Goal: Task Accomplishment & Management: Use online tool/utility

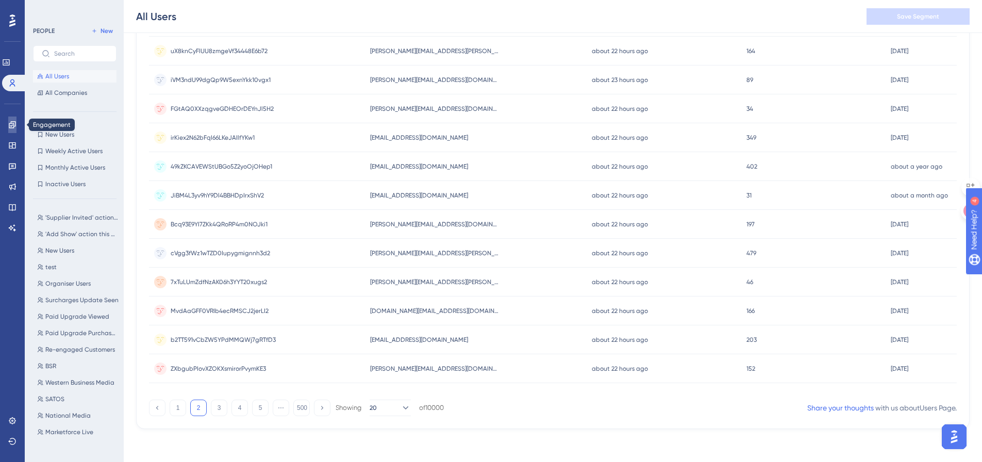
click at [16, 124] on link at bounding box center [12, 125] width 8 height 16
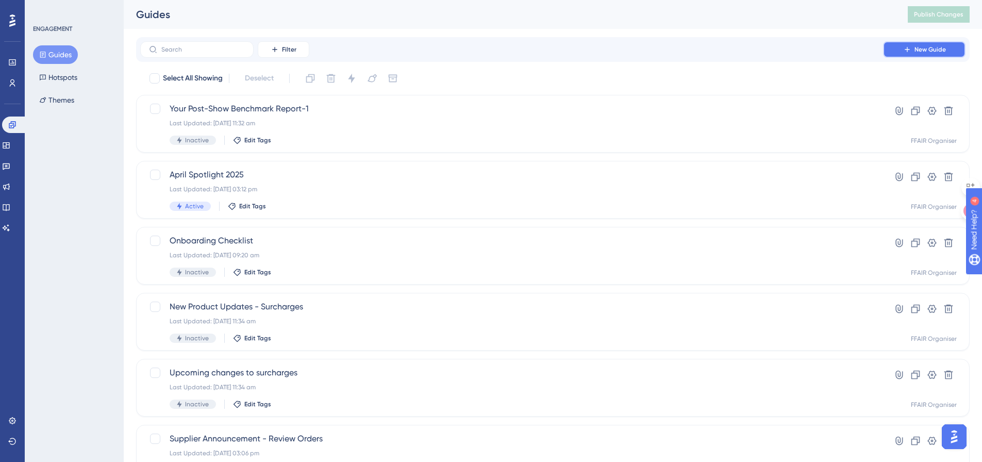
click at [952, 51] on button "New Guide" at bounding box center [924, 49] width 82 height 16
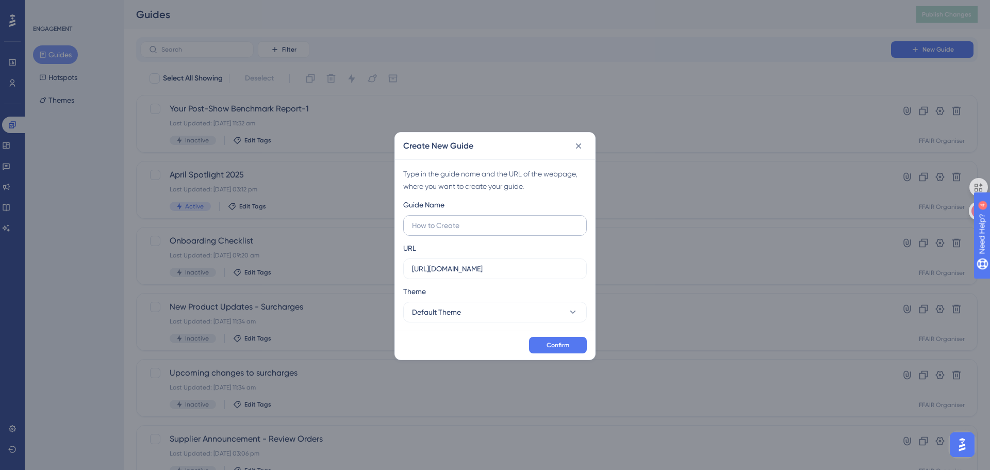
click at [472, 226] on input "text" at bounding box center [495, 225] width 166 height 11
type input "Customer Satisfaction Survey"
click at [481, 316] on button "Default Theme" at bounding box center [495, 312] width 184 height 21
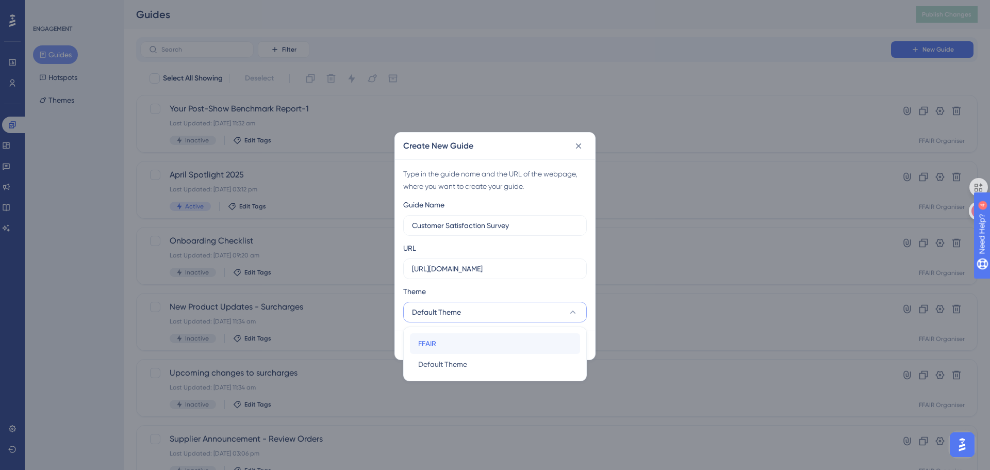
click at [481, 345] on div "FFAIR FFAIR" at bounding box center [495, 343] width 154 height 21
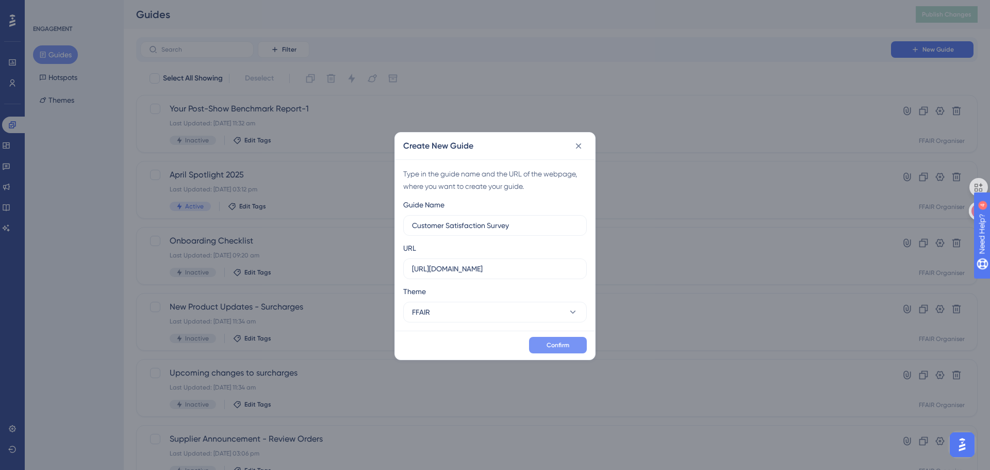
click at [573, 345] on button "Confirm" at bounding box center [558, 345] width 58 height 16
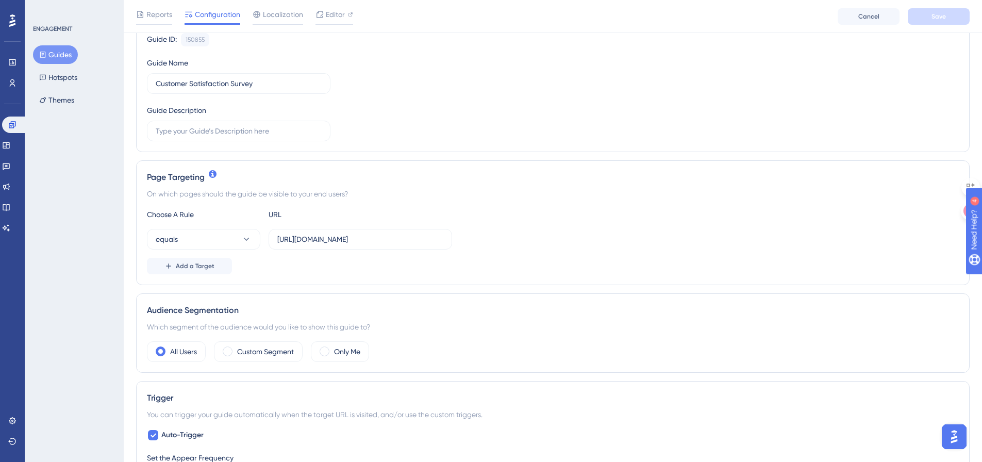
scroll to position [140, 0]
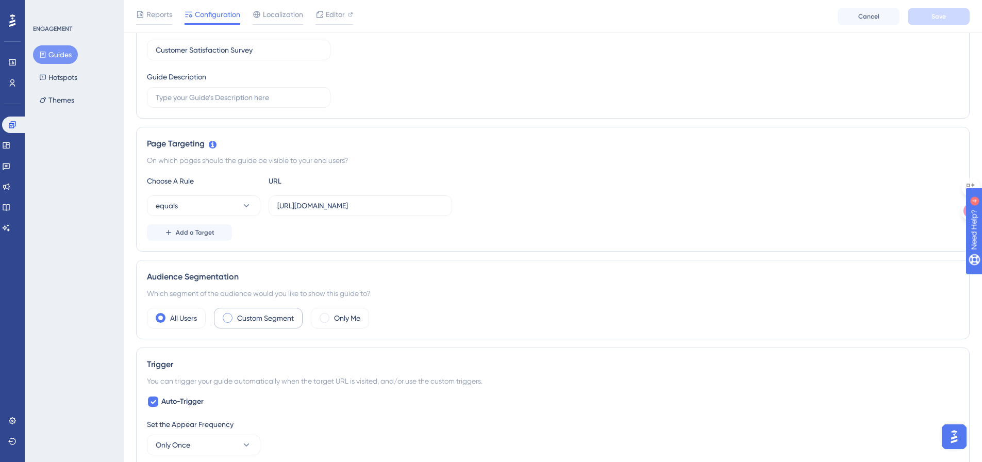
click at [254, 320] on label "Custom Segment" at bounding box center [265, 318] width 57 height 12
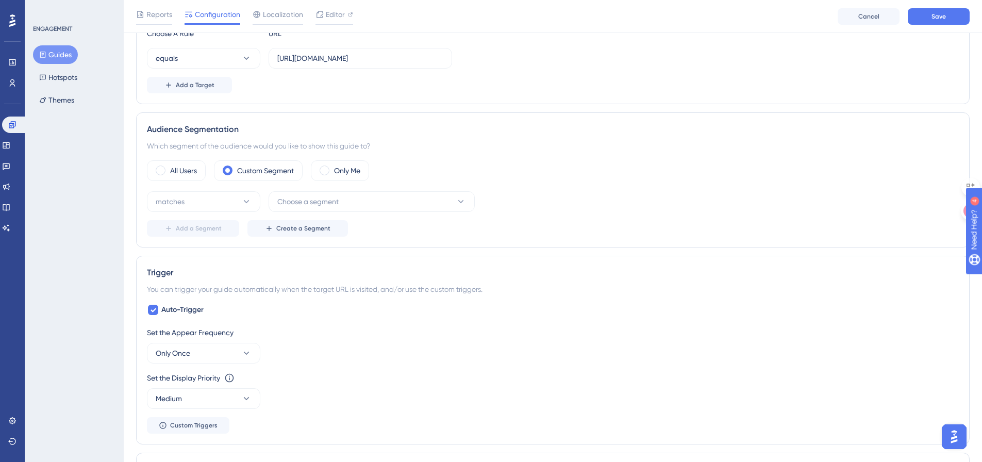
scroll to position [290, 0]
click at [308, 206] on button "Choose a segment" at bounding box center [372, 199] width 206 height 21
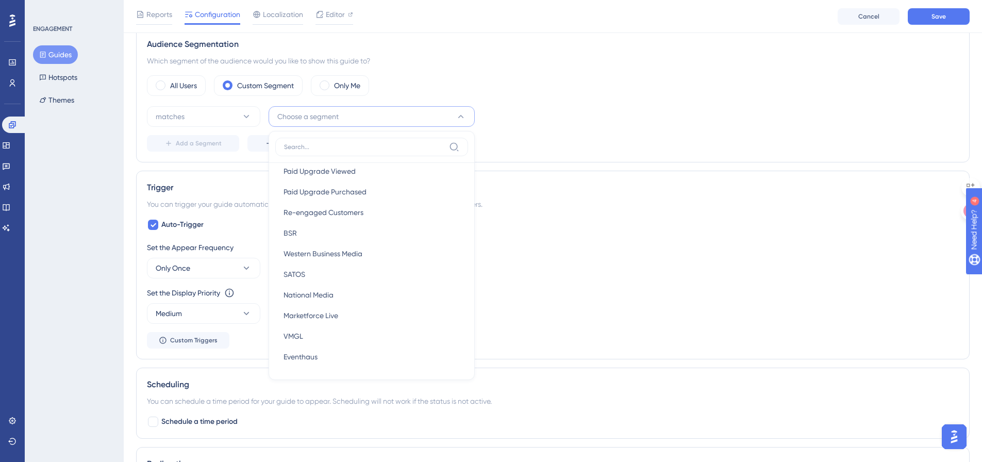
scroll to position [0, 0]
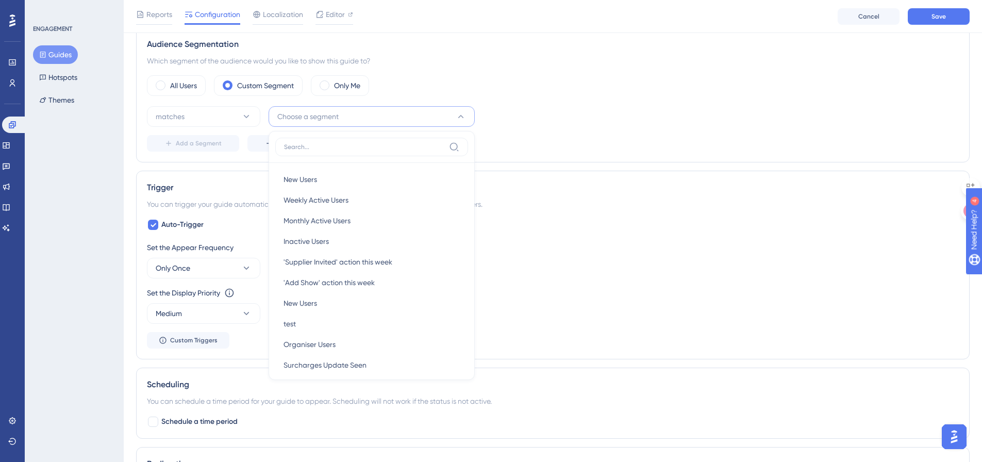
click at [534, 94] on div "All Users Custom Segment Only Me" at bounding box center [553, 85] width 812 height 21
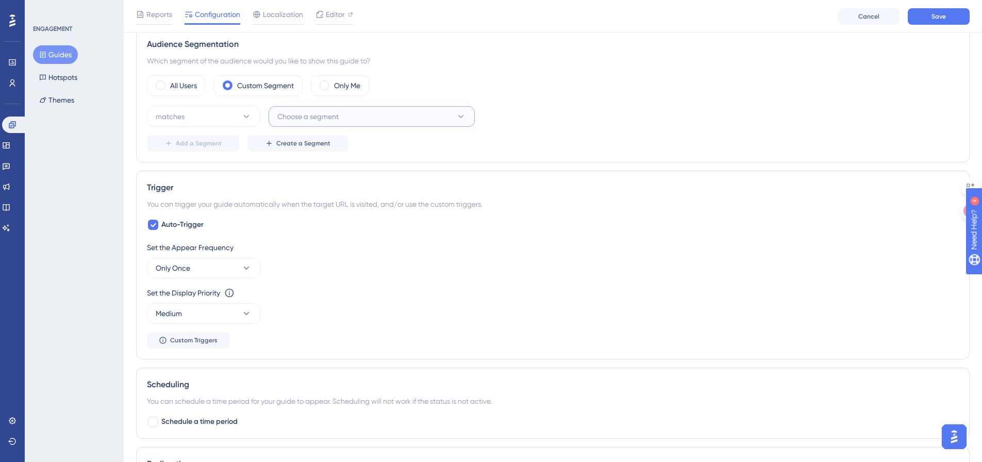
click at [335, 117] on span "Choose a segment" at bounding box center [307, 116] width 61 height 12
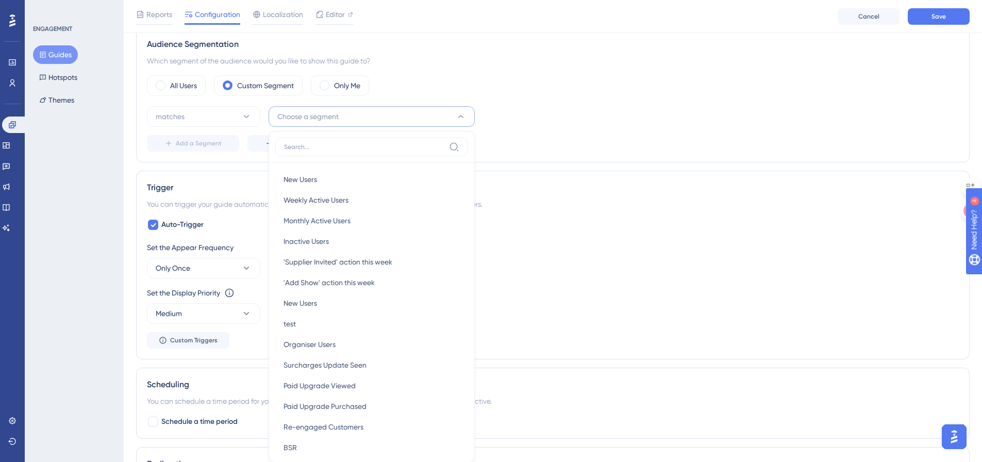
scroll to position [406, 0]
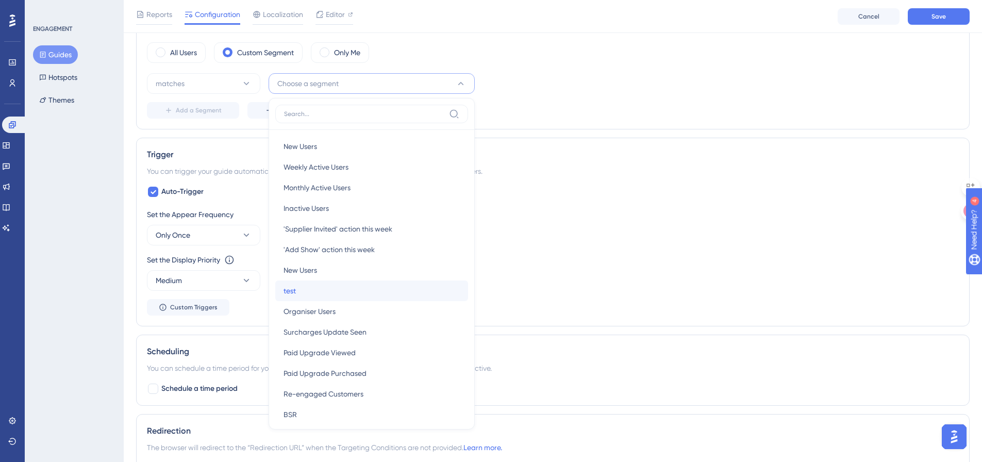
click at [293, 293] on span "test" at bounding box center [290, 291] width 12 height 12
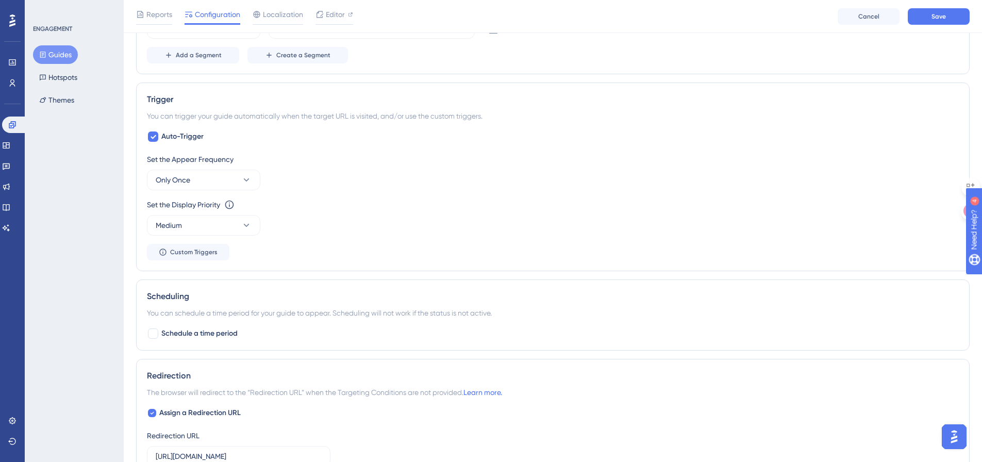
scroll to position [475, 0]
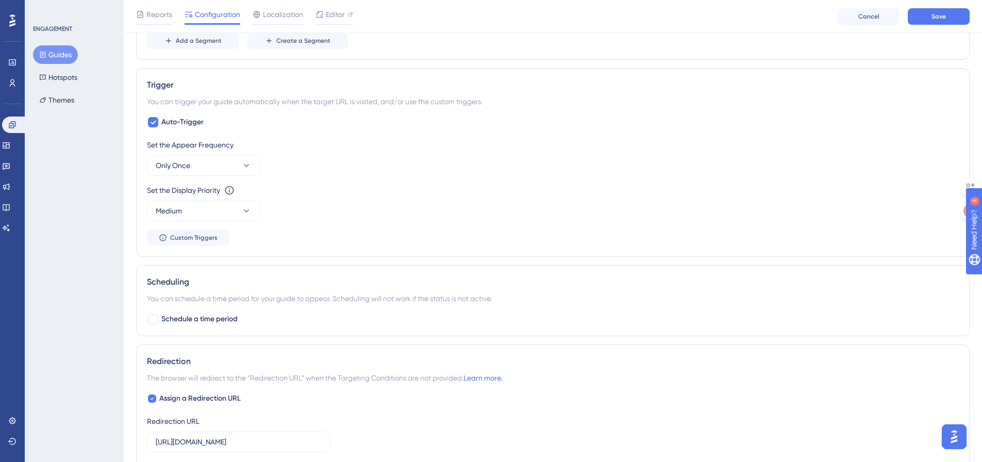
drag, startPoint x: 989, startPoint y: 196, endPoint x: 51, endPoint y: 10, distance: 957.2
click at [191, 170] on button "Only Once" at bounding box center [203, 165] width 113 height 21
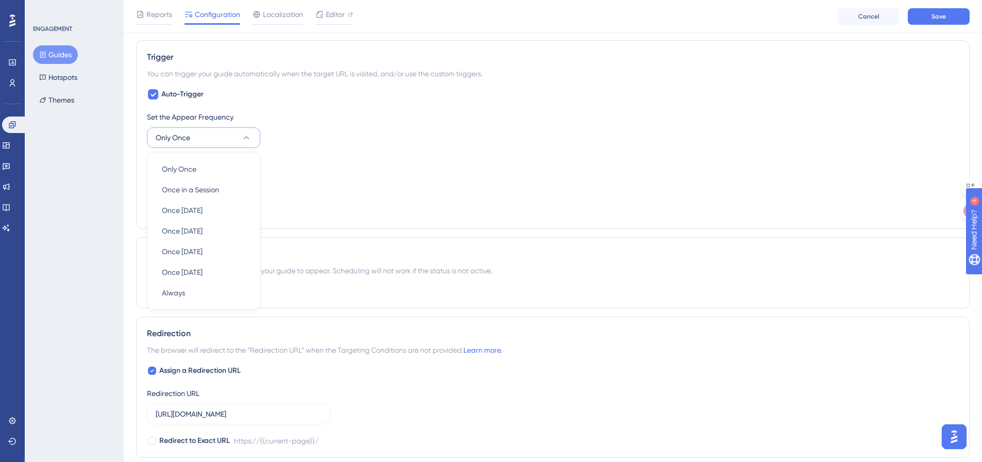
click at [202, 132] on button "Only Once" at bounding box center [203, 137] width 113 height 21
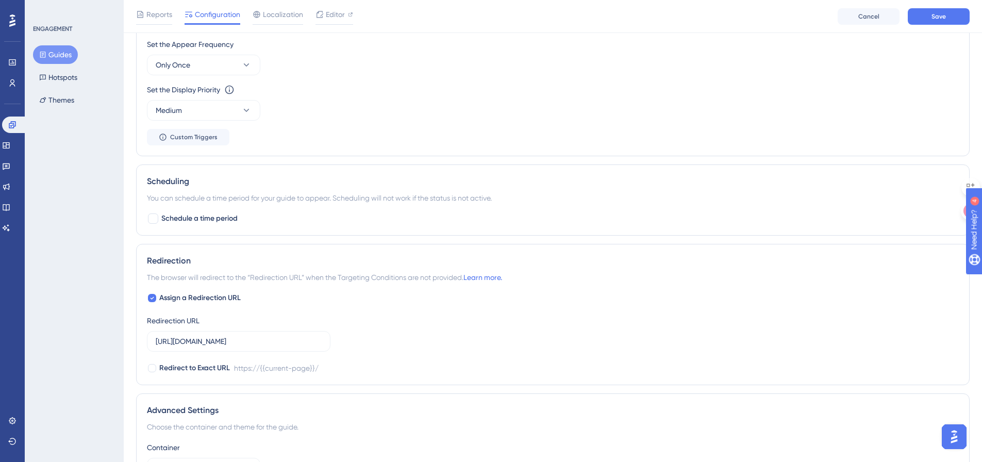
scroll to position [578, 0]
click at [156, 219] on div at bounding box center [153, 216] width 10 height 10
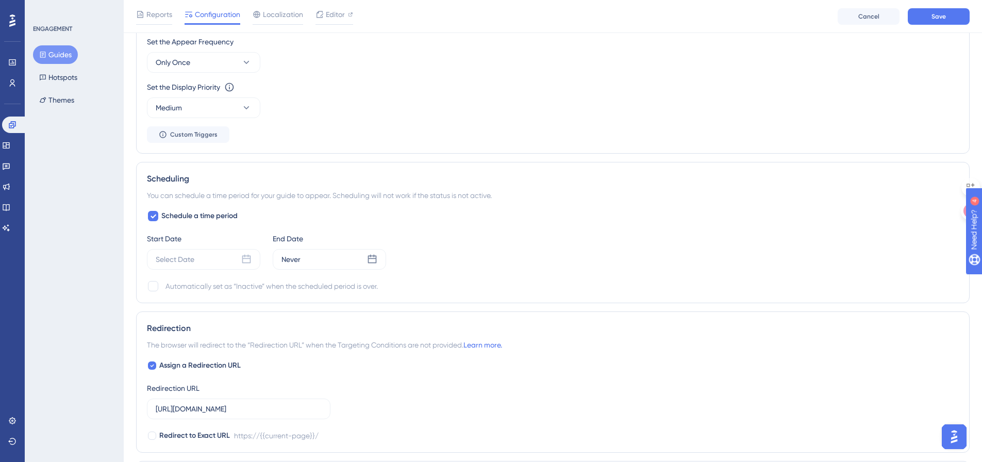
click at [639, 192] on div "You can schedule a time period for your guide to appear. Scheduling will not wo…" at bounding box center [553, 195] width 812 height 12
click at [150, 218] on div at bounding box center [153, 216] width 10 height 10
checkbox input "false"
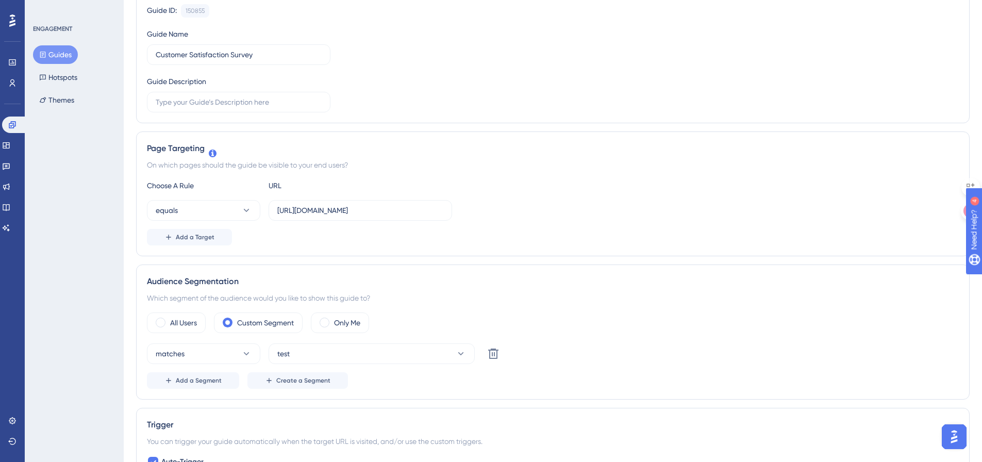
scroll to position [0, 0]
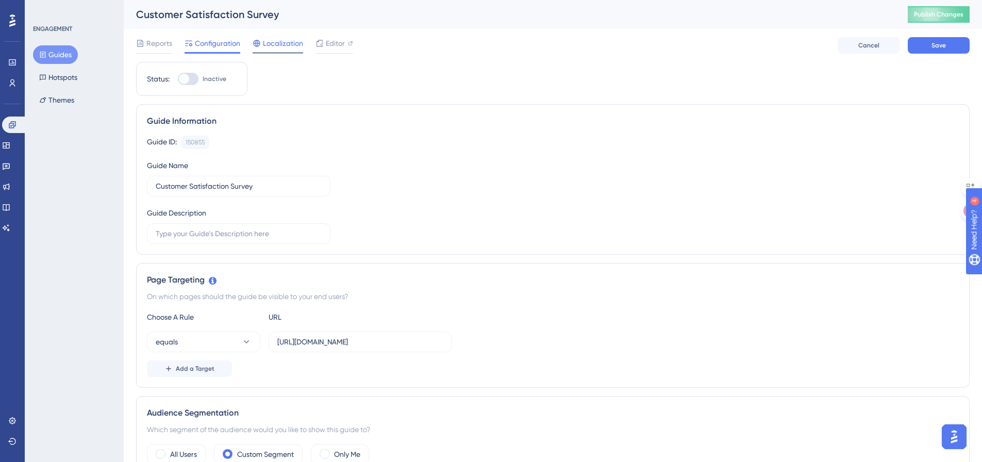
click at [276, 45] on span "Localization" at bounding box center [283, 43] width 40 height 12
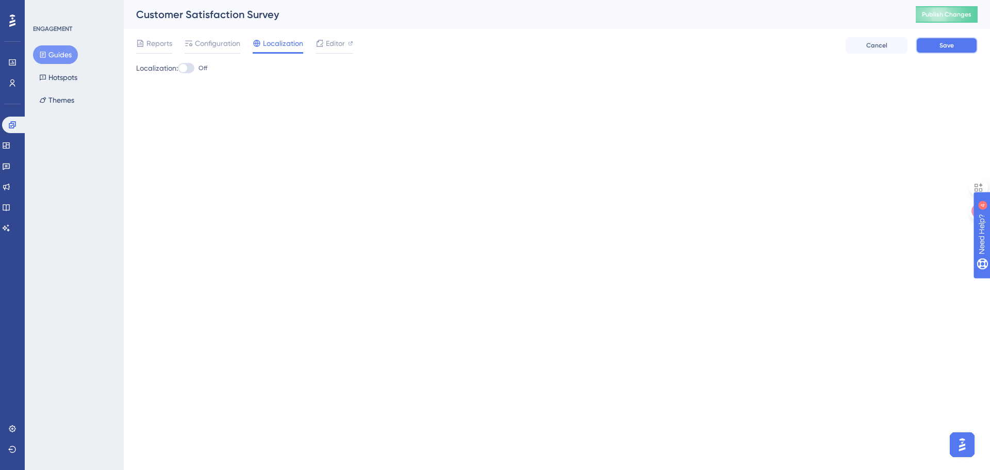
click at [942, 52] on button "Save" at bounding box center [947, 45] width 62 height 16
click at [11, 85] on icon at bounding box center [13, 82] width 6 height 7
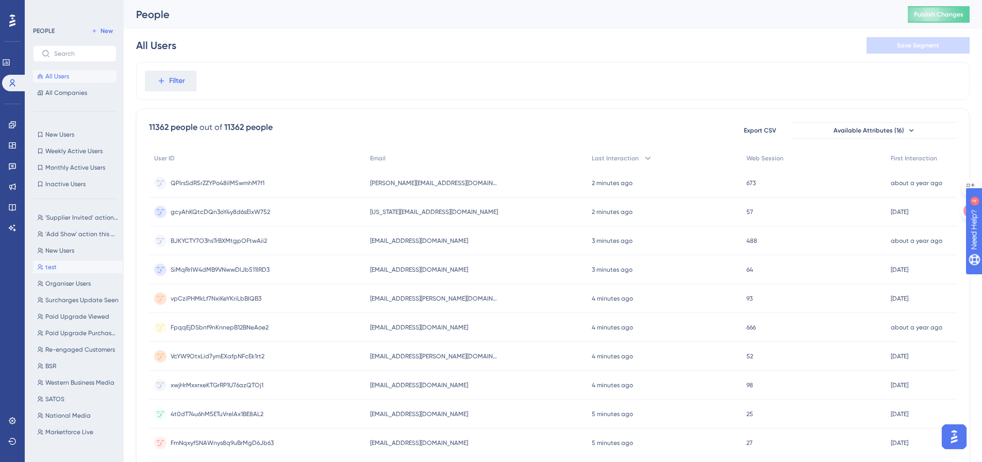
click at [53, 269] on span "test" at bounding box center [50, 267] width 11 height 8
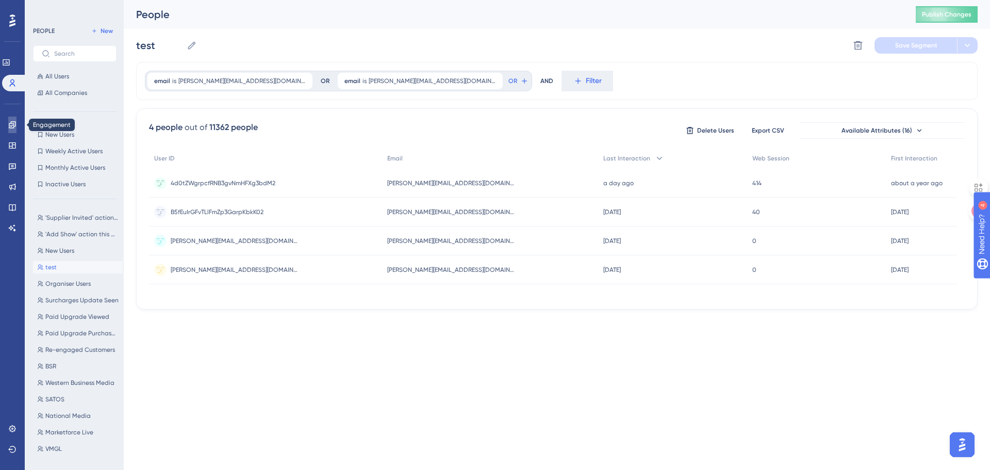
click at [12, 124] on icon at bounding box center [12, 125] width 8 height 8
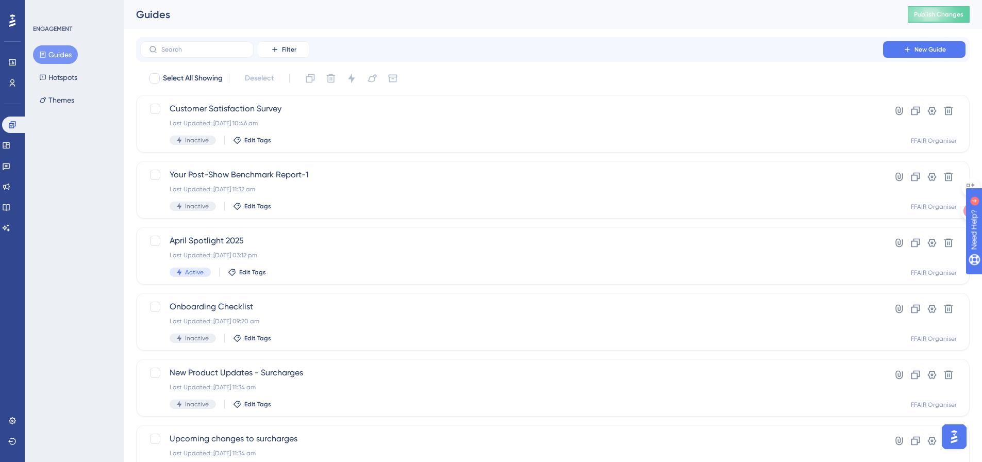
click at [60, 56] on button "Guides" at bounding box center [55, 54] width 45 height 19
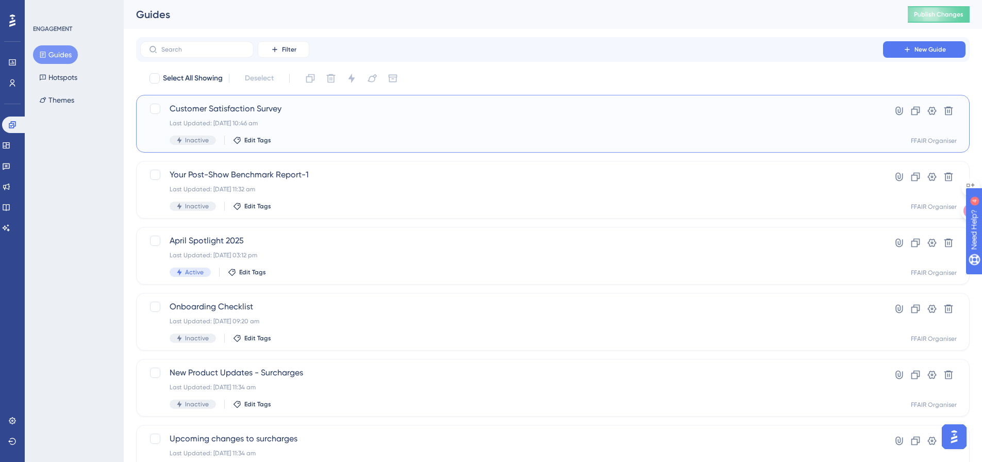
click at [359, 134] on div "Customer Satisfaction Survey Last Updated: 28 Aug 2025 10:46 am Inactive Edit T…" at bounding box center [512, 124] width 684 height 42
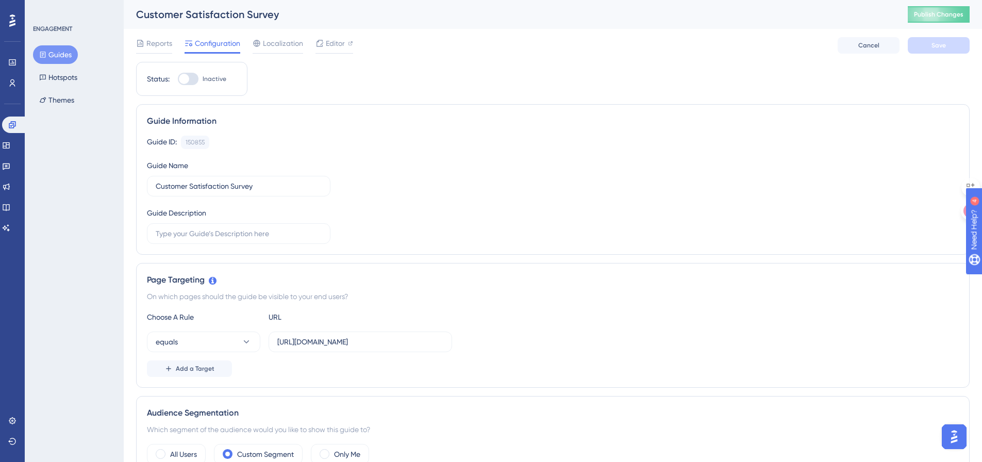
click at [188, 77] on div at bounding box center [184, 79] width 10 height 10
click at [178, 79] on input "Inactive" at bounding box center [177, 79] width 1 height 1
checkbox input "true"
click at [927, 47] on button "Save" at bounding box center [939, 45] width 62 height 16
click at [939, 13] on span "Publish Changes" at bounding box center [938, 14] width 49 height 8
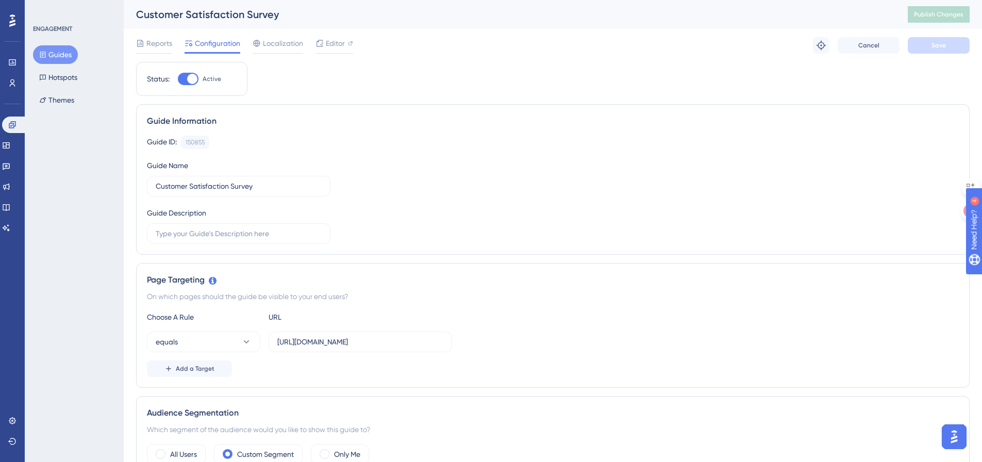
click at [58, 54] on button "Guides" at bounding box center [55, 54] width 45 height 19
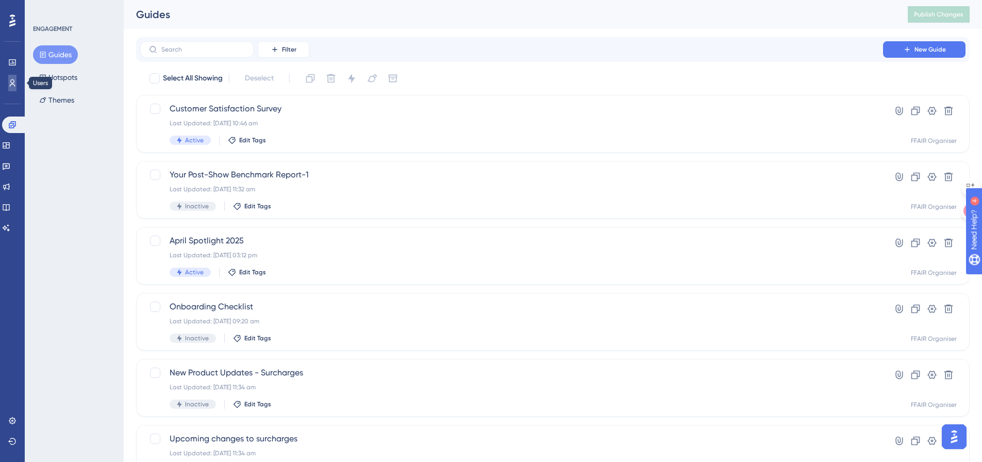
click at [0, 0] on icon at bounding box center [0, 0] width 0 height 0
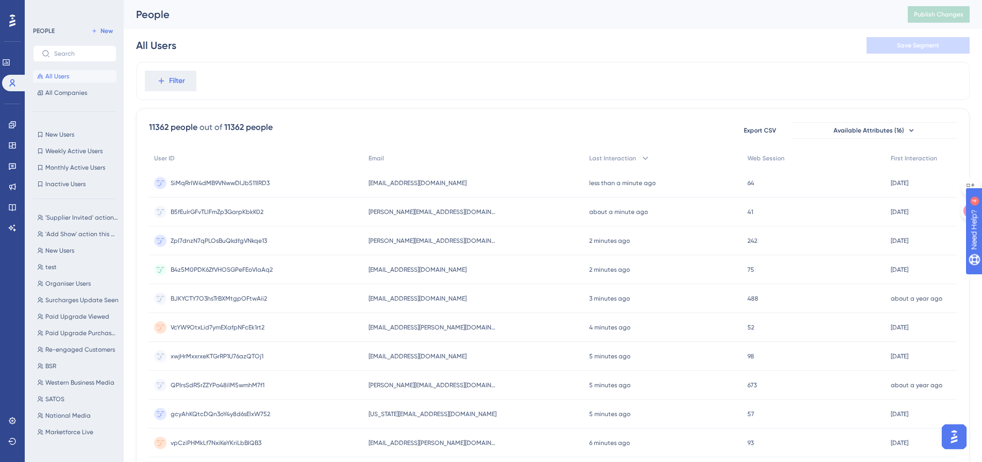
click at [949, 435] on img "Open AI Assistant Launcher" at bounding box center [954, 436] width 19 height 19
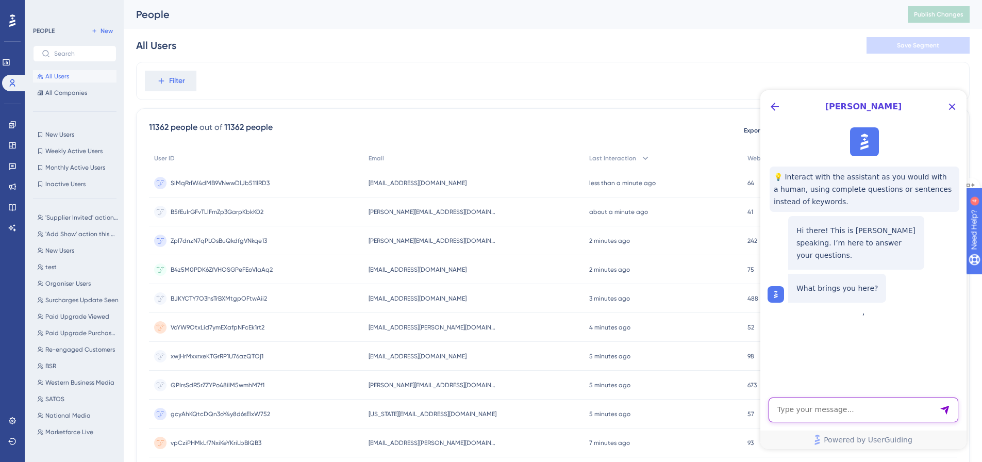
click at [833, 409] on textarea "AI Assistant Text Input" at bounding box center [864, 409] width 190 height 25
type textarea "how does the 'track button clicks' element work o a guide - where can I see the…"
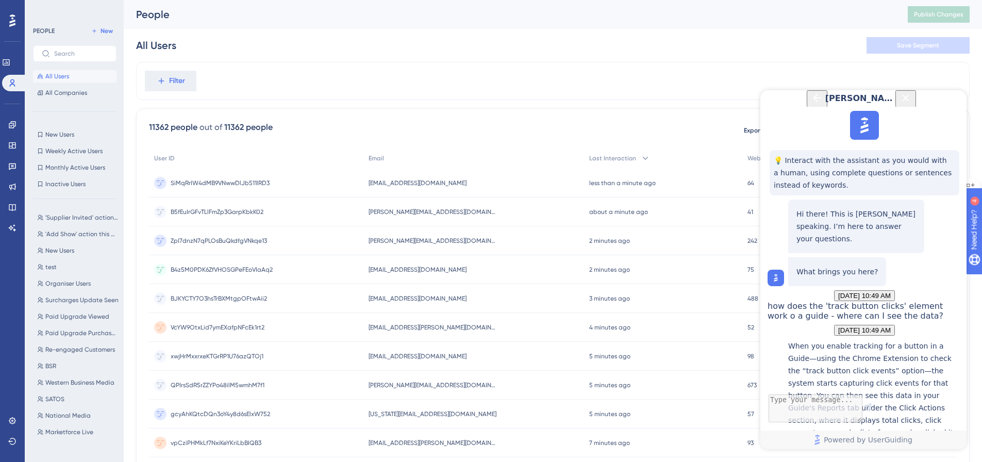
scroll to position [199, 0]
click at [9, 123] on icon at bounding box center [12, 125] width 8 height 8
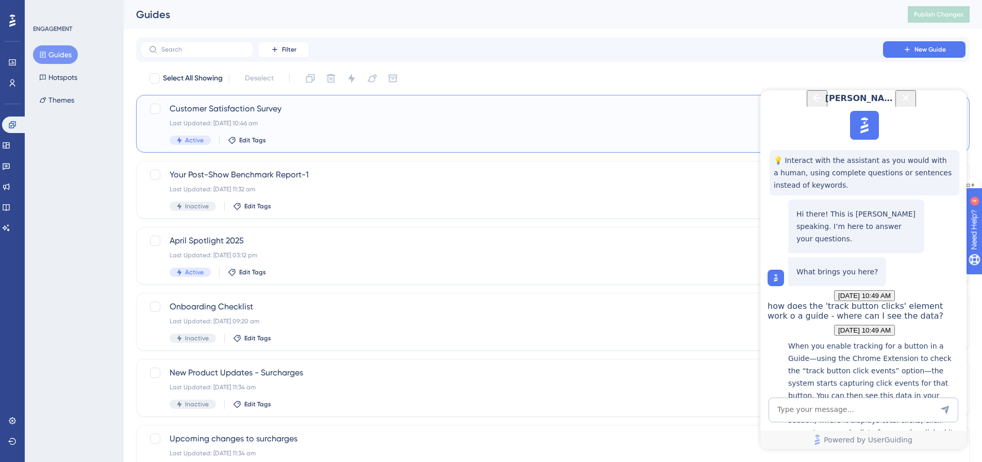
click at [317, 126] on div "Last Updated: 28 Aug 2025 10:46 am" at bounding box center [512, 123] width 684 height 8
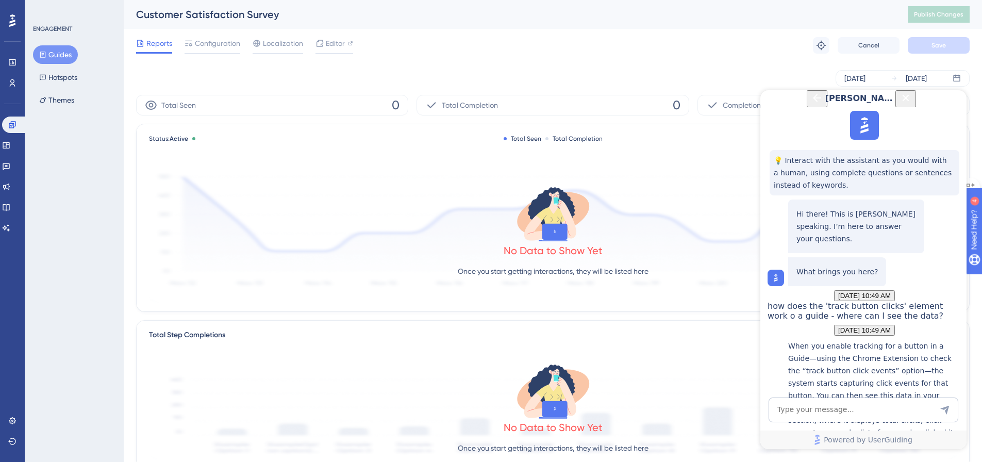
click at [909, 101] on icon "Close Button" at bounding box center [906, 97] width 7 height 7
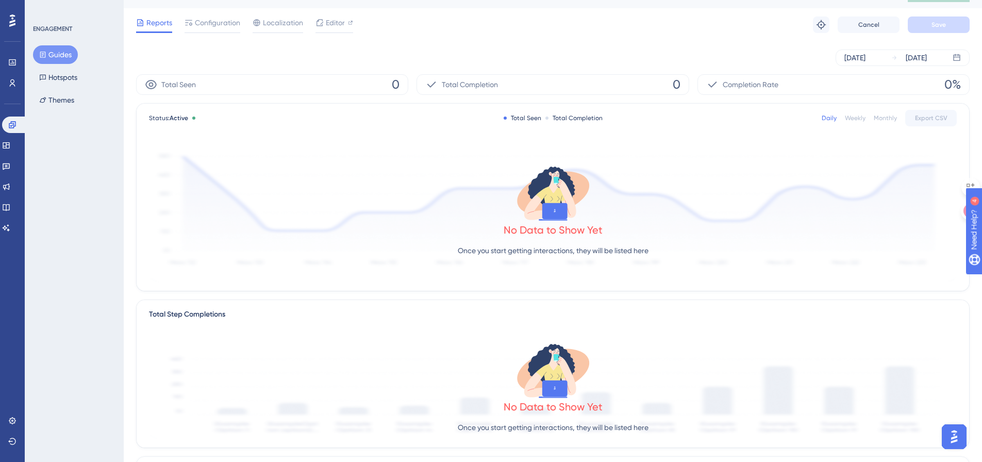
scroll to position [191, 0]
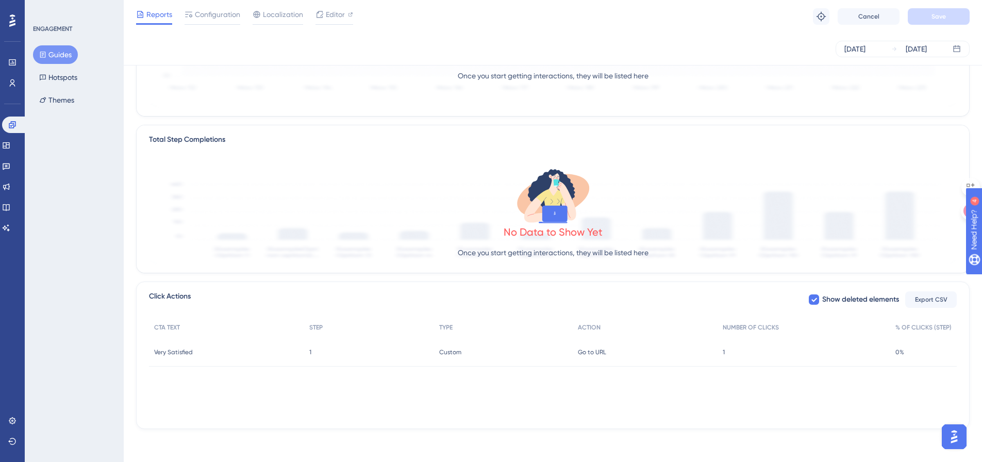
click at [522, 349] on div "Custom Custom" at bounding box center [503, 352] width 139 height 29
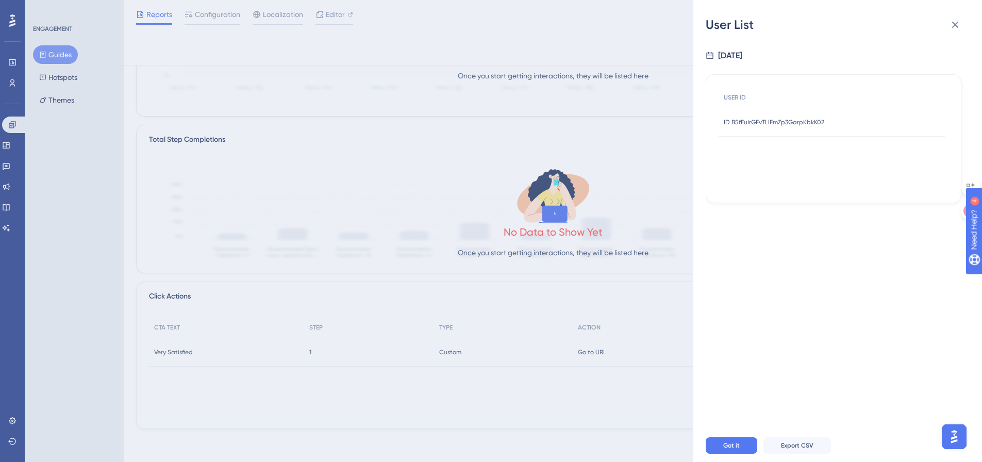
click at [777, 123] on span "ID B5fEuIrGFvTLlFmZp3GarpKbkK02" at bounding box center [774, 122] width 101 height 8
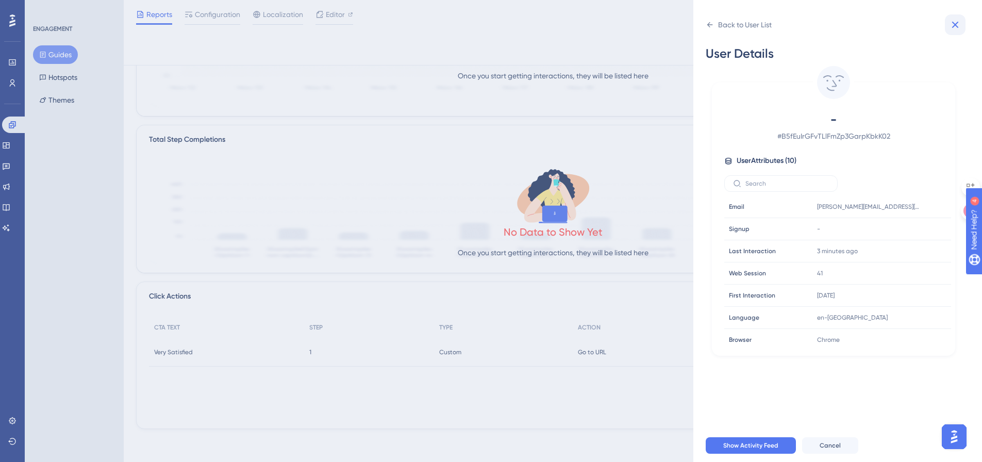
click at [956, 25] on icon at bounding box center [955, 25] width 12 height 12
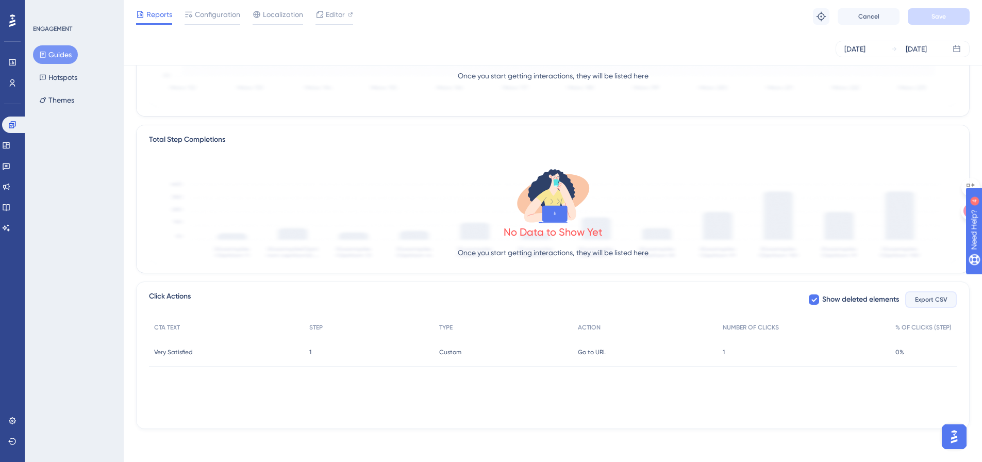
click at [925, 296] on span "Export CSV" at bounding box center [931, 299] width 32 height 8
click at [813, 301] on icon at bounding box center [814, 300] width 6 height 4
click at [813, 301] on div at bounding box center [814, 299] width 10 height 10
checkbox input "true"
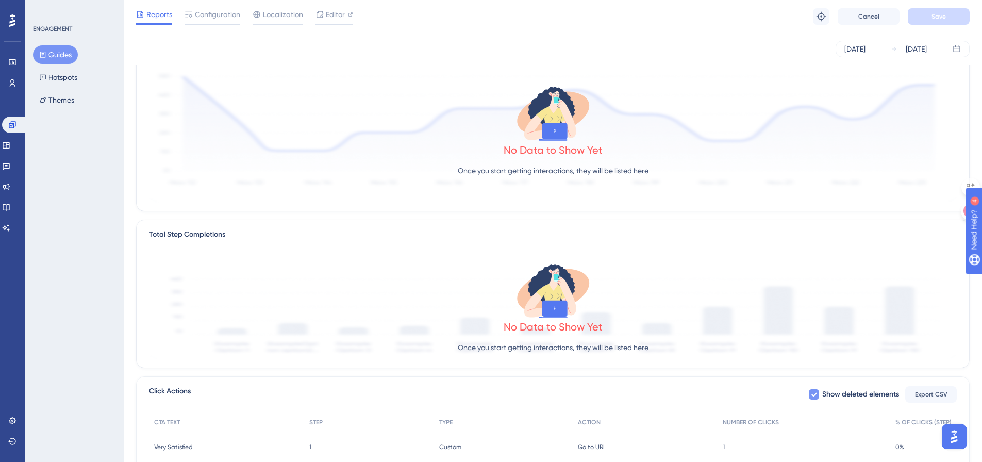
scroll to position [117, 0]
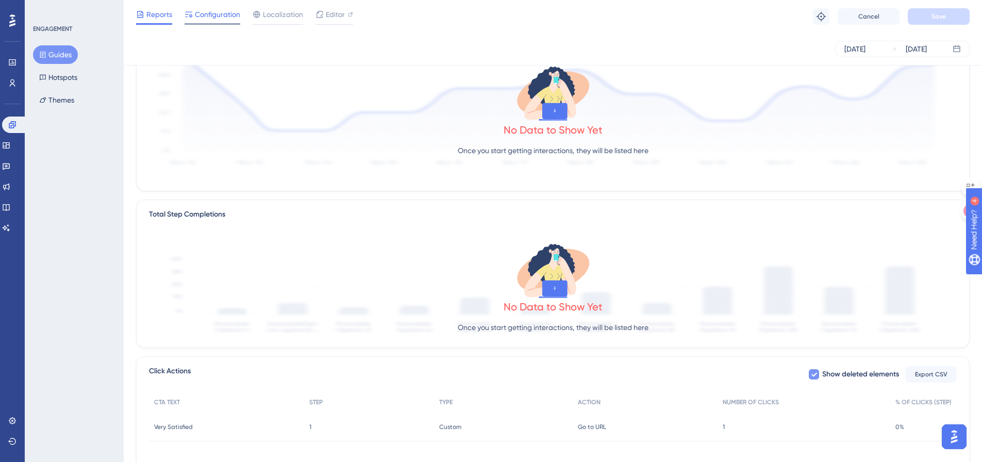
click at [204, 9] on span "Configuration" at bounding box center [217, 14] width 45 height 12
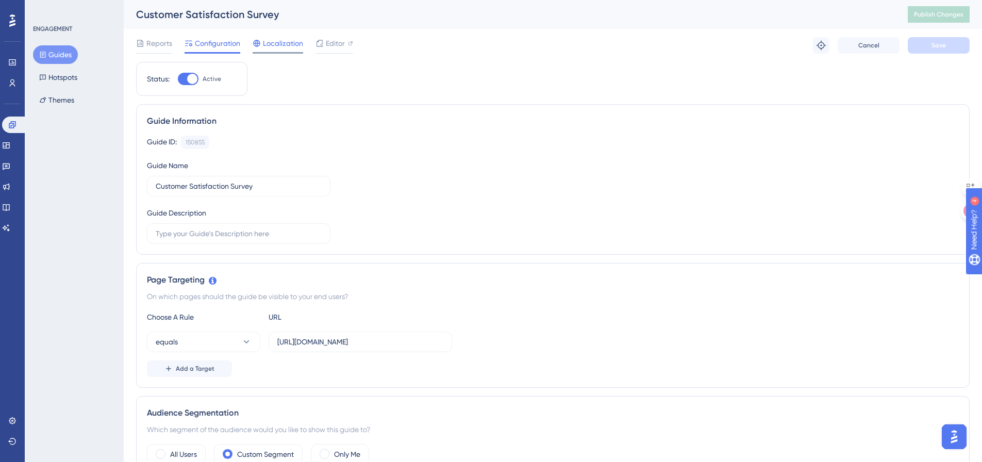
click at [277, 44] on span "Localization" at bounding box center [283, 43] width 40 height 12
